Goal: Check status

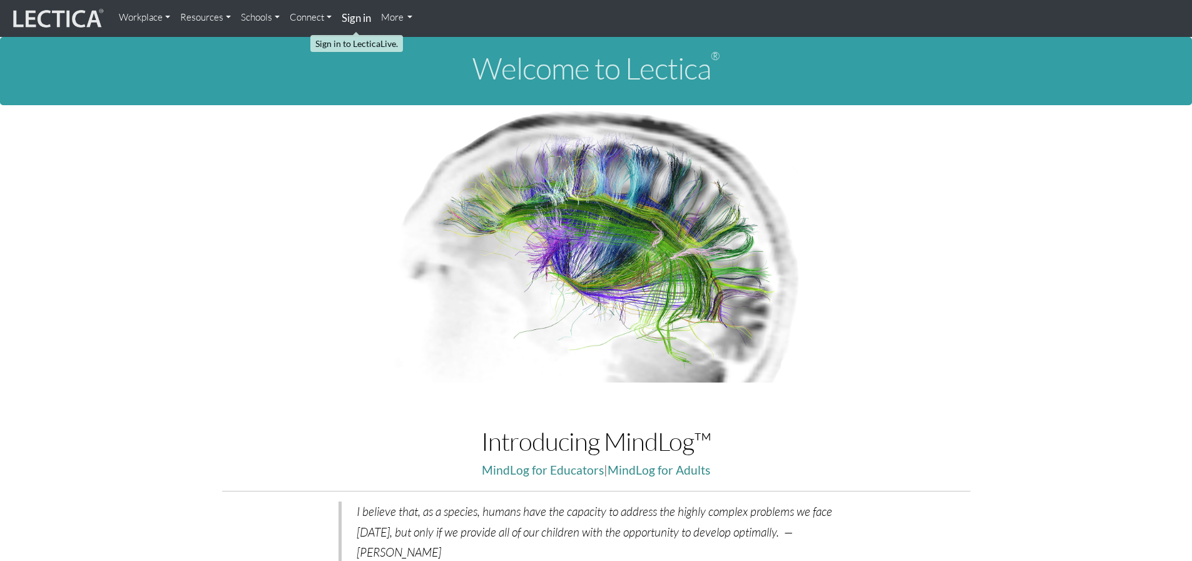
click at [347, 15] on strong "Sign in" at bounding box center [356, 17] width 29 height 13
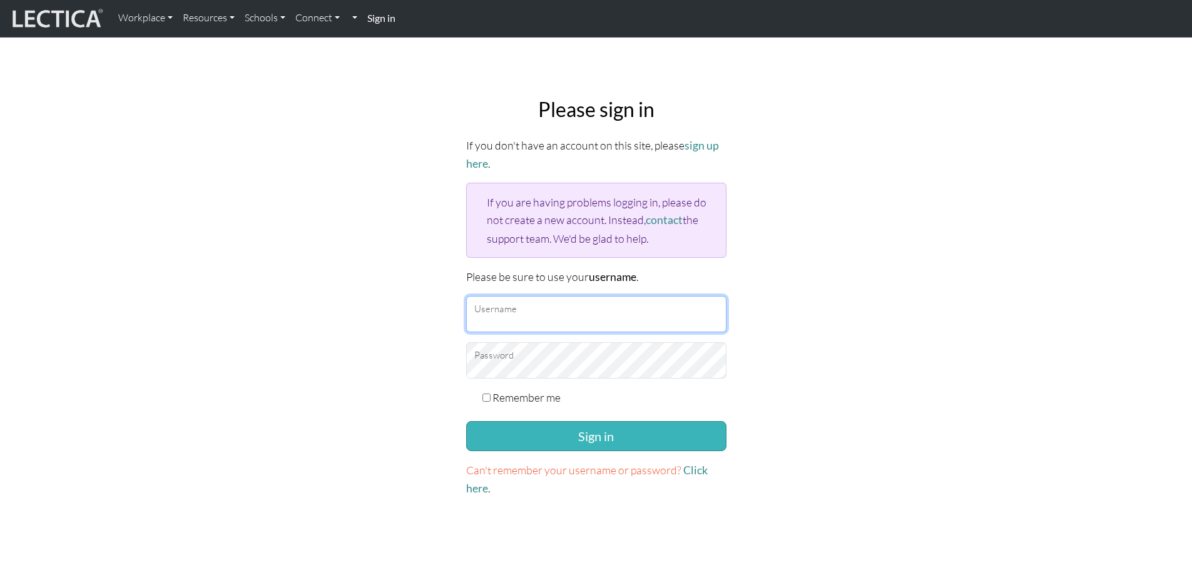
type input "Kotono"
click at [539, 429] on button "Sign in" at bounding box center [596, 436] width 260 height 30
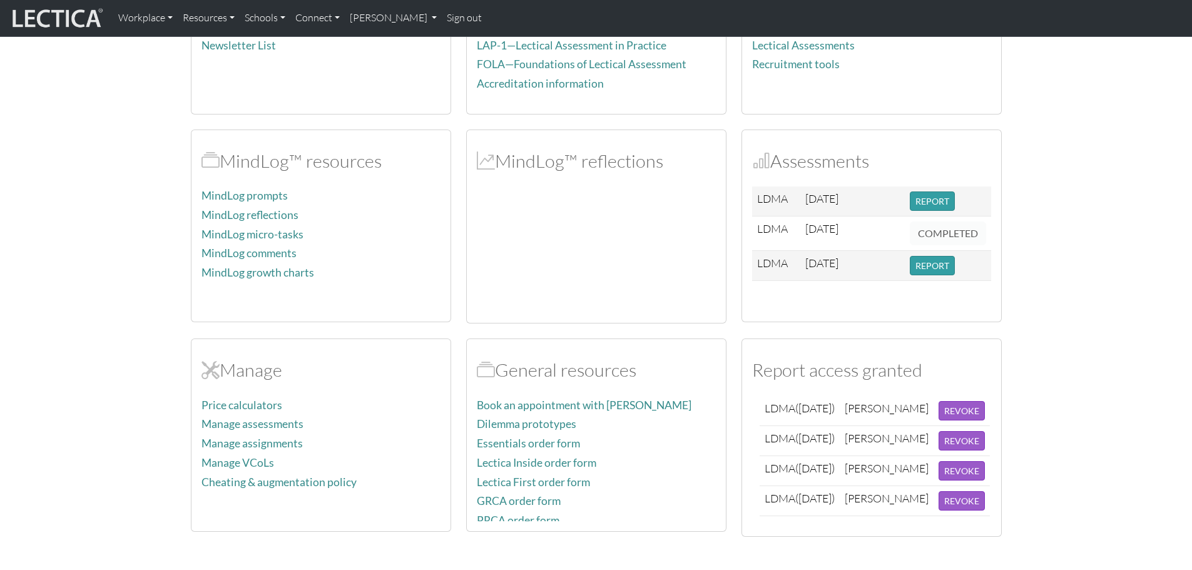
scroll to position [188, 0]
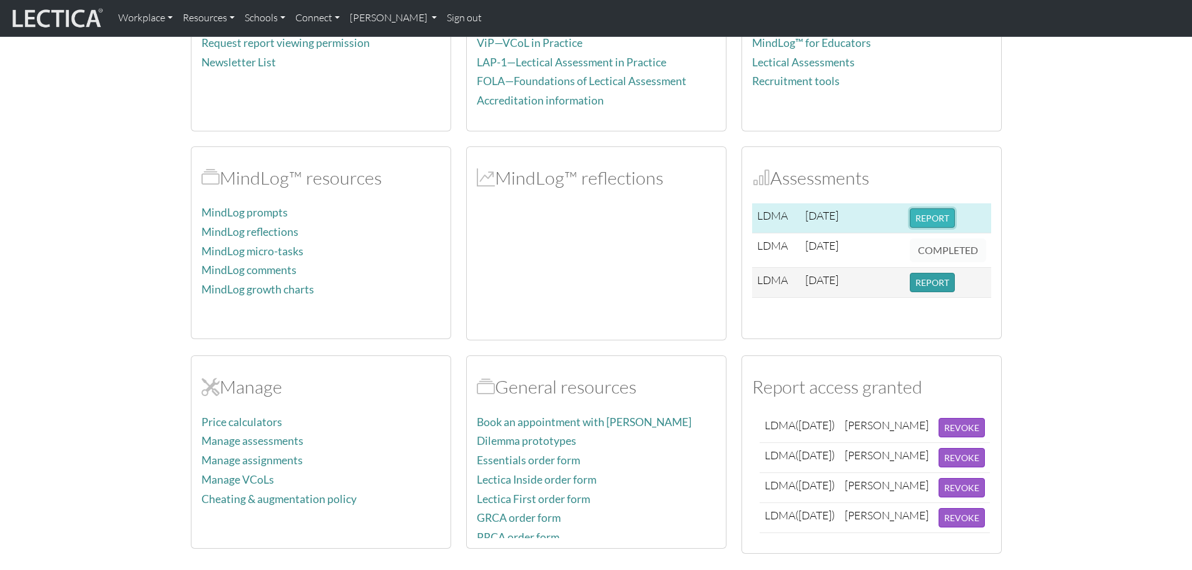
click at [944, 214] on button "REPORT" at bounding box center [932, 217] width 45 height 19
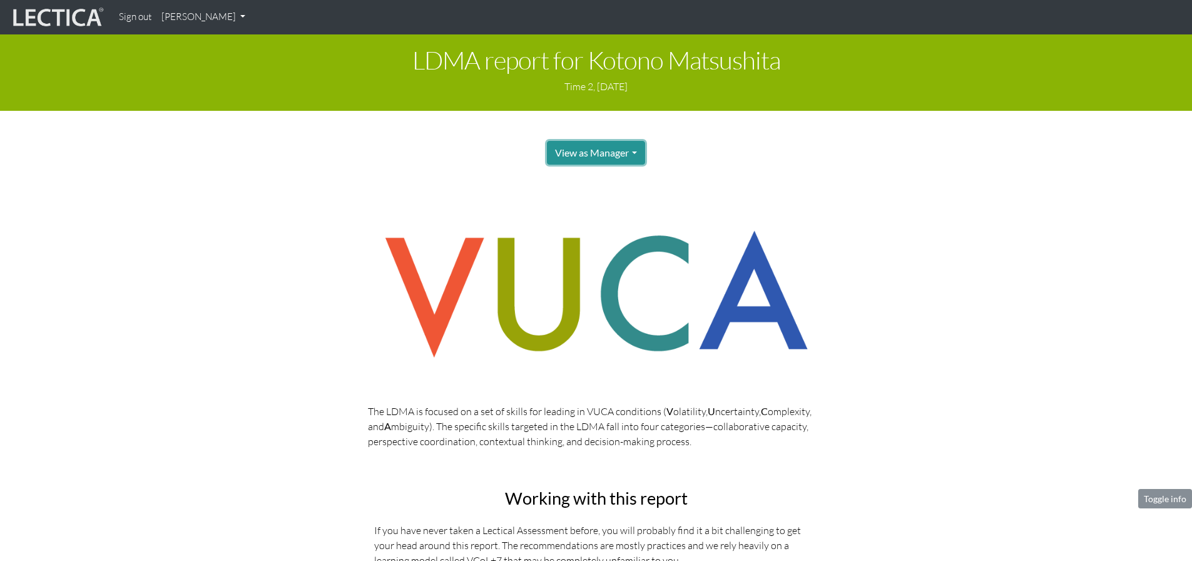
click at [617, 153] on button "View as Manager" at bounding box center [596, 153] width 98 height 24
click at [688, 157] on div "View as Manager Manager Test-taker" at bounding box center [596, 153] width 444 height 24
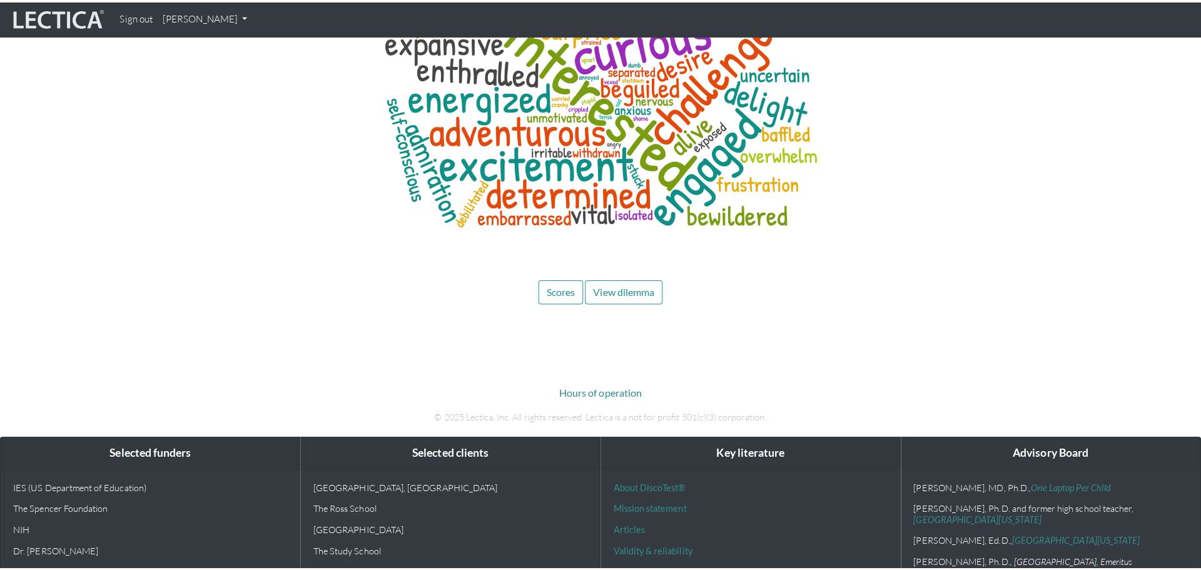
scroll to position [5952, 0]
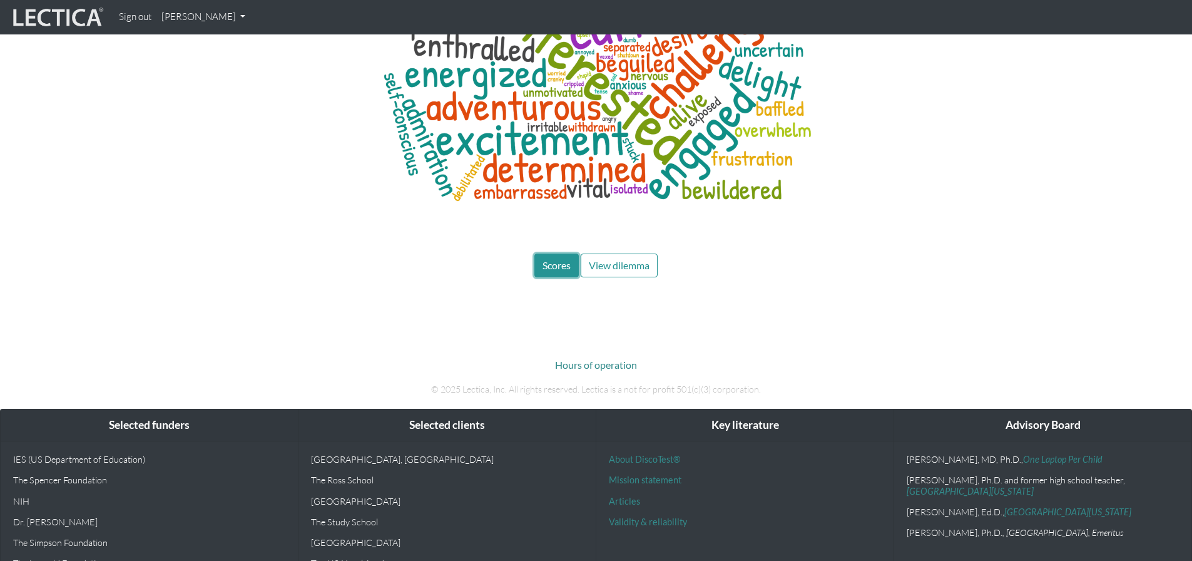
click at [562, 259] on span "Scores" at bounding box center [556, 265] width 28 height 12
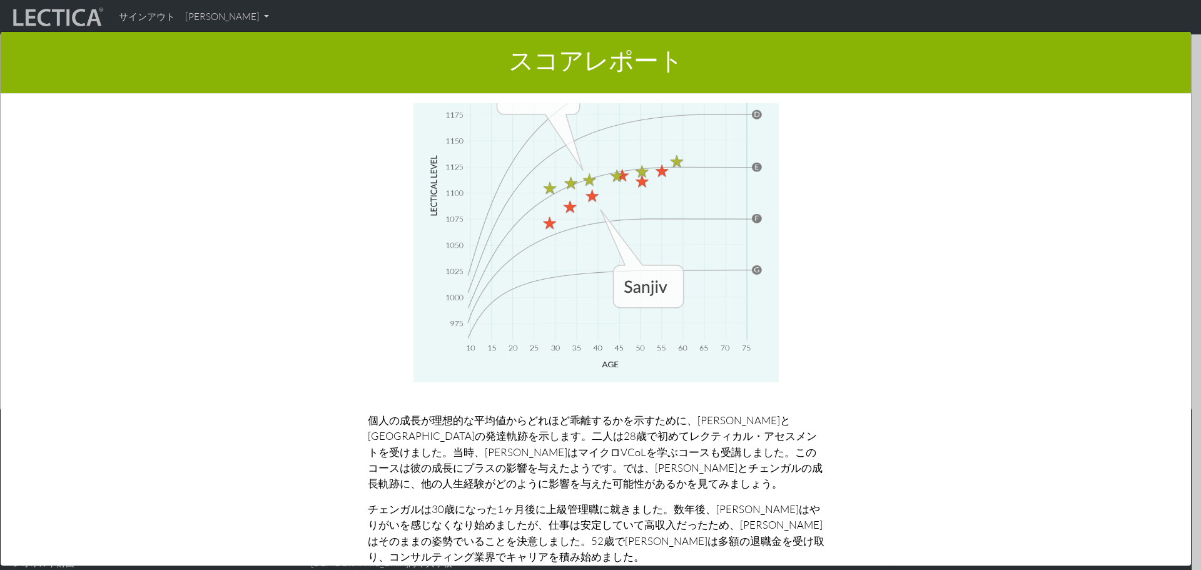
scroll to position [7088, 0]
